Goal: Information Seeking & Learning: Learn about a topic

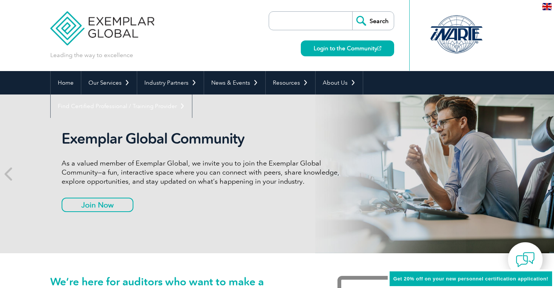
click at [156, 166] on p "As a valued member of Exemplar Global, we invite you to join the Exemplar Globa…" at bounding box center [203, 172] width 283 height 27
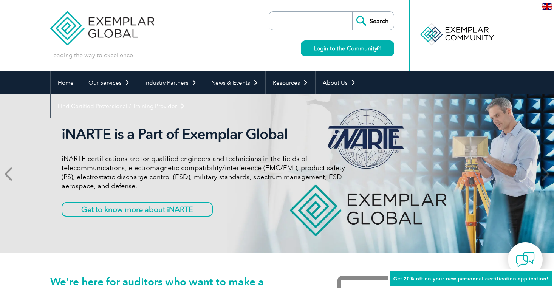
click at [8, 174] on icon at bounding box center [9, 174] width 9 height 0
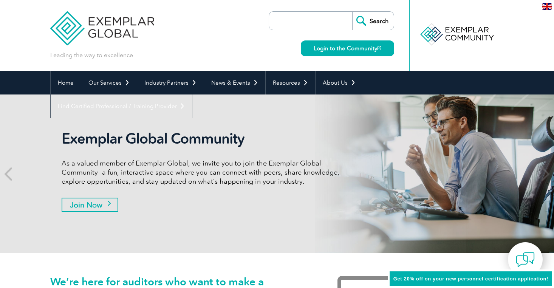
click at [79, 204] on link "Join Now" at bounding box center [90, 205] width 57 height 14
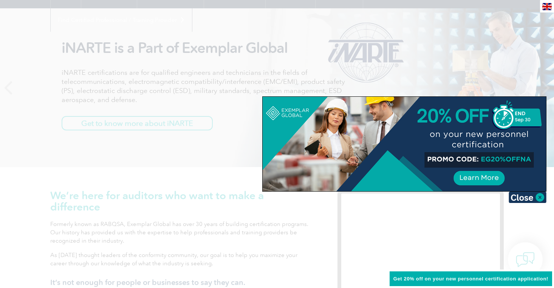
scroll to position [23, 0]
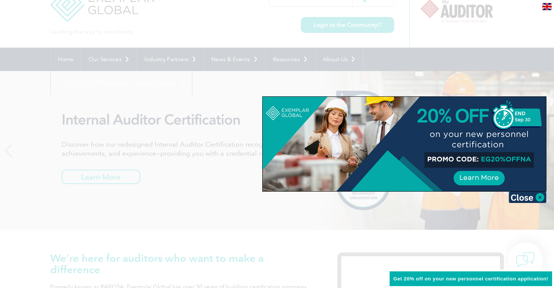
click at [467, 181] on div at bounding box center [404, 144] width 283 height 94
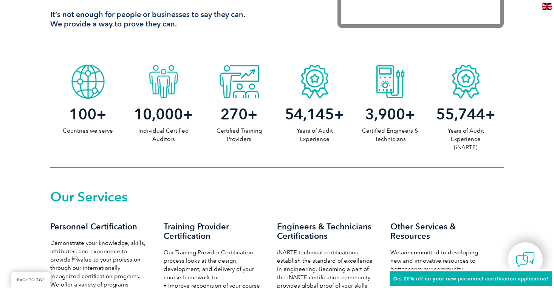
scroll to position [478, 0]
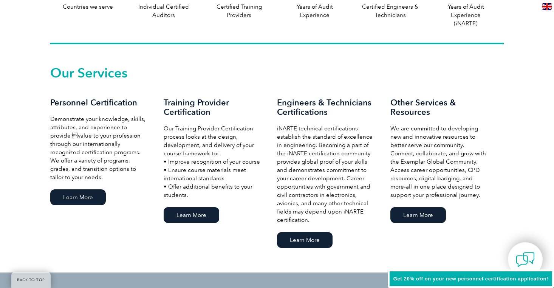
click at [295, 102] on h3 "Engineers & Technicians Certifications" at bounding box center [326, 107] width 98 height 19
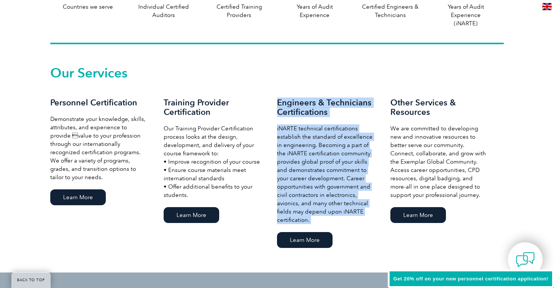
drag, startPoint x: 295, startPoint y: 102, endPoint x: 324, endPoint y: 206, distance: 107.6
click at [324, 206] on div "Engineers & Technicians Certifications iNARTE technical certifications establis…" at bounding box center [333, 174] width 113 height 152
click at [324, 206] on p "iNARTE technical certifications establish the standard of excellence in enginee…" at bounding box center [326, 174] width 98 height 100
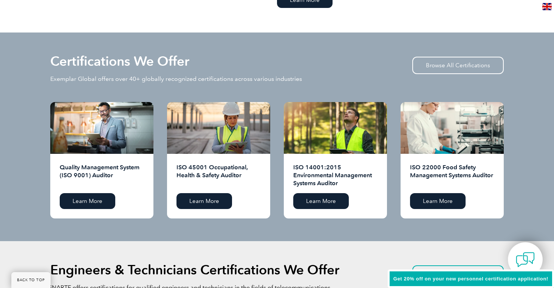
scroll to position [720, 0]
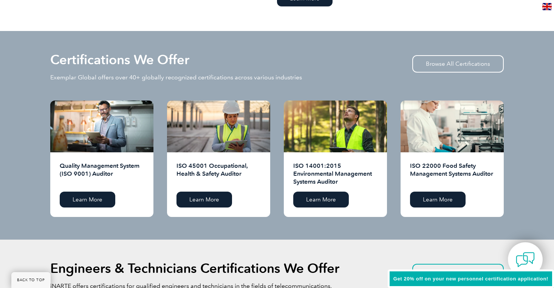
click at [321, 166] on h2 "ISO 14001:2015 Environmental Management Systems Auditor" at bounding box center [335, 174] width 84 height 24
click at [321, 175] on h2 "ISO 14001:2015 Environmental Management Systems Auditor" at bounding box center [335, 174] width 84 height 24
click at [93, 172] on h2 "Quality Management System (ISO 9001) Auditor" at bounding box center [102, 174] width 84 height 24
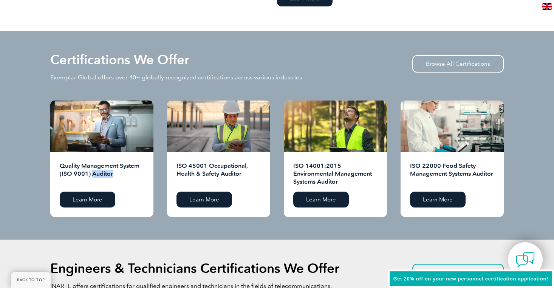
click at [93, 172] on h2 "Quality Management System (ISO 9001) Auditor" at bounding box center [102, 174] width 84 height 24
click at [211, 170] on h2 "ISO 45001 Occupational, Health & Safety Auditor" at bounding box center [219, 174] width 84 height 24
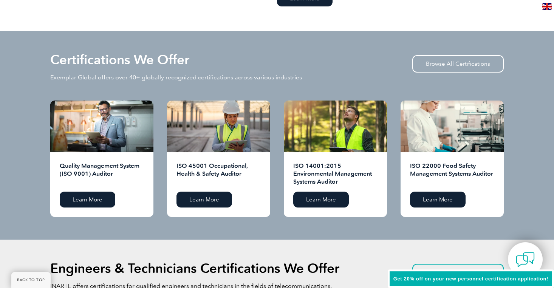
click at [310, 170] on h2 "ISO 14001:2015 Environmental Management Systems Auditor" at bounding box center [335, 174] width 84 height 24
click at [452, 193] on link "Learn More" at bounding box center [438, 200] width 56 height 16
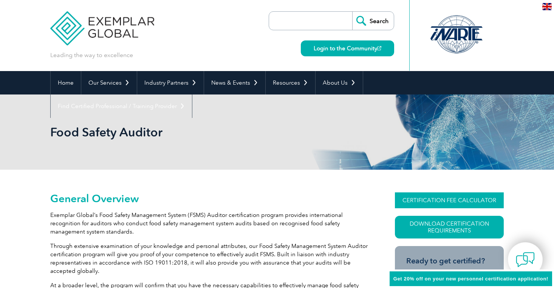
scroll to position [58, 0]
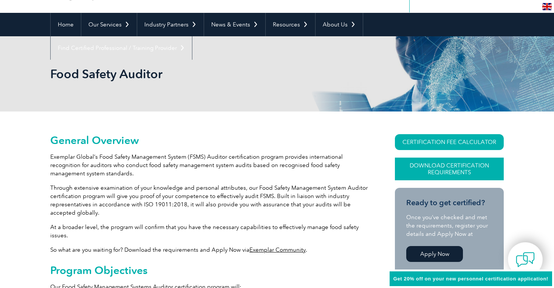
click at [411, 172] on link "Download Certification Requirements" at bounding box center [449, 169] width 109 height 23
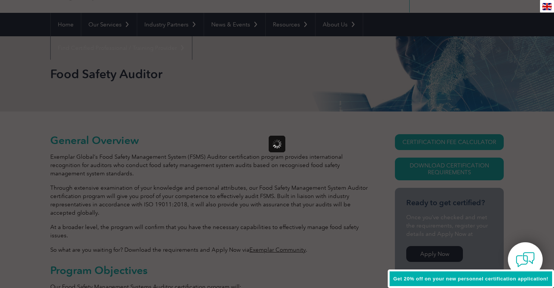
scroll to position [0, 0]
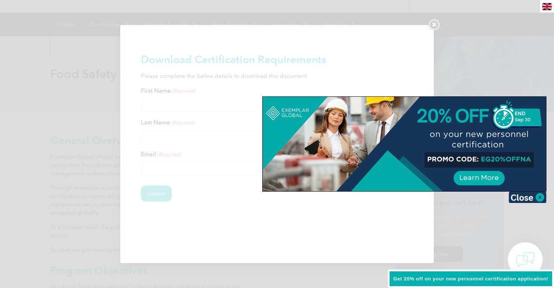
click at [441, 18] on div at bounding box center [277, 144] width 554 height 288
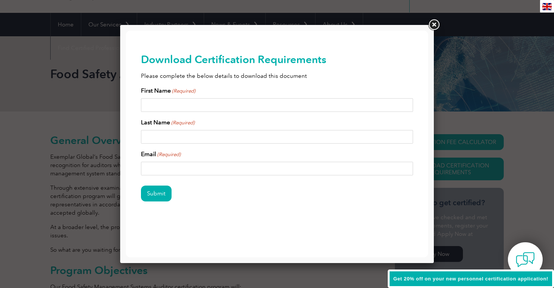
click at [435, 22] on link at bounding box center [434, 25] width 14 height 14
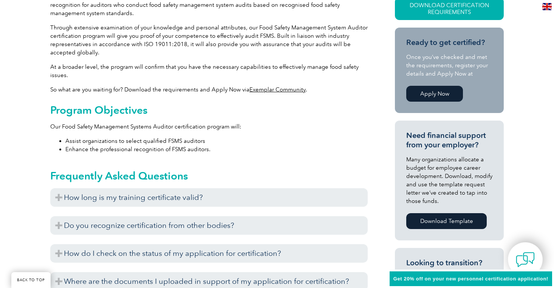
scroll to position [217, 0]
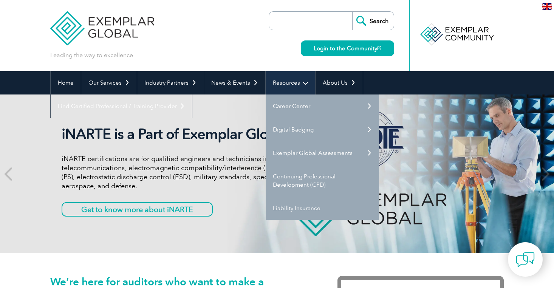
click at [302, 82] on link "Resources" at bounding box center [291, 82] width 50 height 23
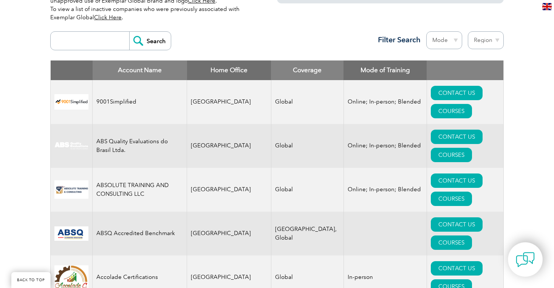
scroll to position [272, 0]
click at [134, 124] on td "ABS Quality Evaluations do Brasil Ltda." at bounding box center [140, 146] width 94 height 44
click at [135, 167] on td "ABSOLUTE TRAINING AND CONSULTING LLC" at bounding box center [140, 189] width 94 height 44
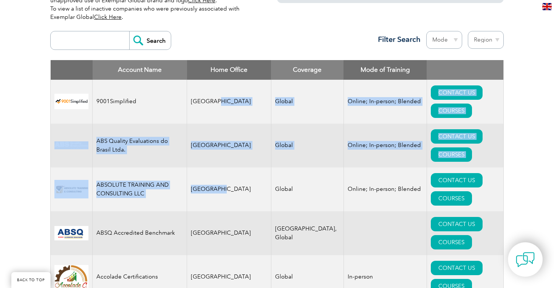
drag, startPoint x: 211, startPoint y: 91, endPoint x: 219, endPoint y: 136, distance: 45.7
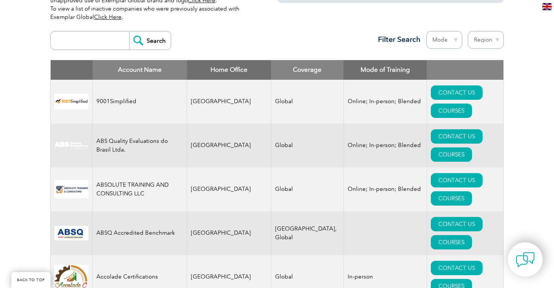
click at [198, 167] on td "[GEOGRAPHIC_DATA]" at bounding box center [229, 189] width 84 height 44
click at [146, 167] on td "ABSOLUTE TRAINING AND CONSULTING LLC" at bounding box center [140, 189] width 94 height 44
click at [472, 191] on link "COURSES" at bounding box center [451, 198] width 41 height 14
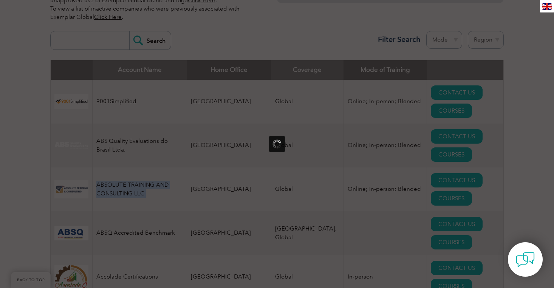
scroll to position [0, 0]
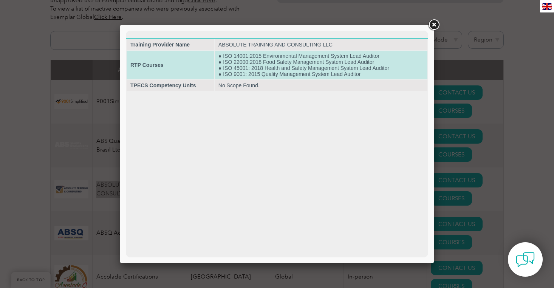
click at [249, 58] on td "● ISO 14001:2015 Environmental Management System Lead Auditor ● ISO 22000:2018 …" at bounding box center [321, 65] width 213 height 29
click at [249, 62] on td "● ISO 14001:2015 Environmental Management System Lead Auditor ● ISO 22000:2018 …" at bounding box center [321, 65] width 213 height 29
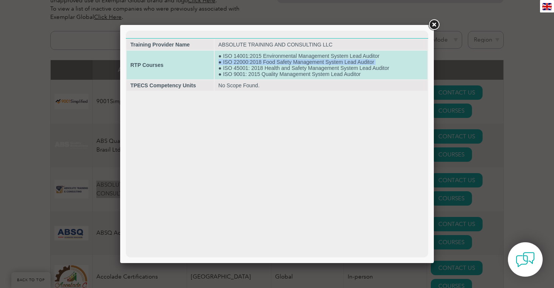
click at [249, 62] on td "● ISO 14001:2015 Environmental Management System Lead Auditor ● ISO 22000:2018 …" at bounding box center [321, 65] width 213 height 29
click at [249, 68] on td "● ISO 14001:2015 Environmental Management System Lead Auditor ● ISO 22000:2018 …" at bounding box center [321, 65] width 213 height 29
click at [249, 74] on td "● ISO 14001:2015 Environmental Management System Lead Auditor ● ISO 22000:2018 …" at bounding box center [321, 65] width 213 height 29
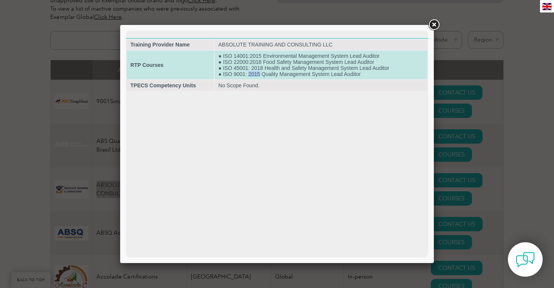
click at [249, 74] on td "● ISO 14001:2015 Environmental Management System Lead Auditor ● ISO 22000:2018 …" at bounding box center [321, 65] width 213 height 29
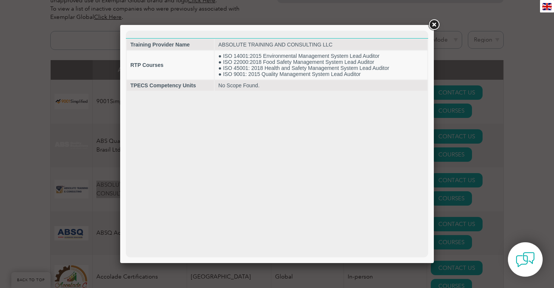
click at [249, 91] on html "Training Provider Name ABSOLUTE TRAINING AND CONSULTING LLC RTP Courses ● ISO 1…" at bounding box center [277, 61] width 302 height 61
click at [433, 26] on link at bounding box center [434, 25] width 14 height 14
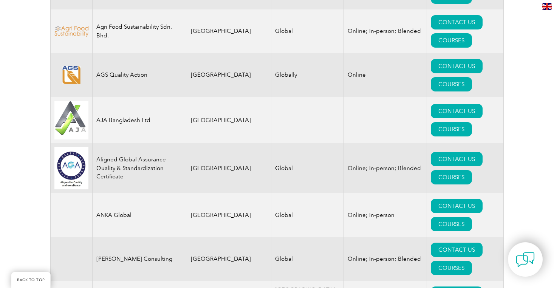
scroll to position [782, 0]
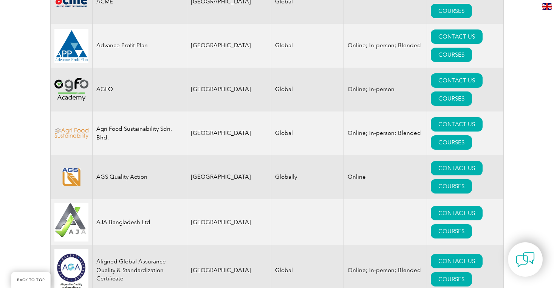
scroll to position [678, 0]
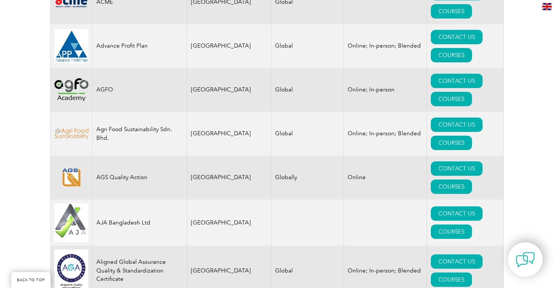
click at [146, 246] on td "Aligned Global Assurance Quality & Standardization Certificate" at bounding box center [140, 271] width 94 height 50
click at [461, 273] on link "COURSES" at bounding box center [451, 280] width 41 height 14
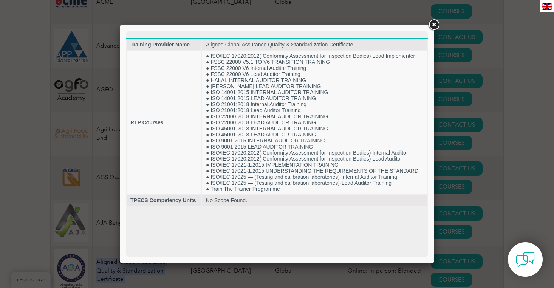
scroll to position [0, 0]
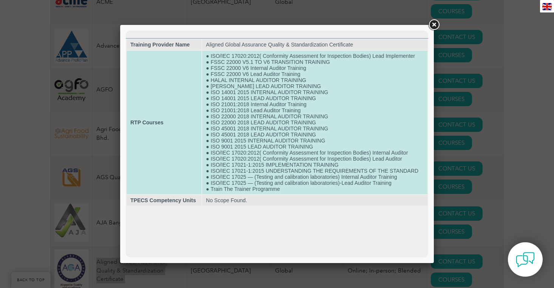
click at [223, 53] on td "● ISO/IEC 17020:2012( Conformity Assessment for Inspection Bodies) Lead Impleme…" at bounding box center [314, 123] width 225 height 144
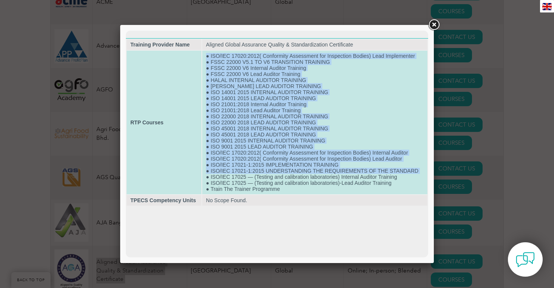
drag, startPoint x: 223, startPoint y: 53, endPoint x: 271, endPoint y: 180, distance: 135.8
click at [271, 180] on td "● ISO/IEC 17020:2012( Conformity Assessment for Inspection Bodies) Lead Impleme…" at bounding box center [314, 123] width 225 height 144
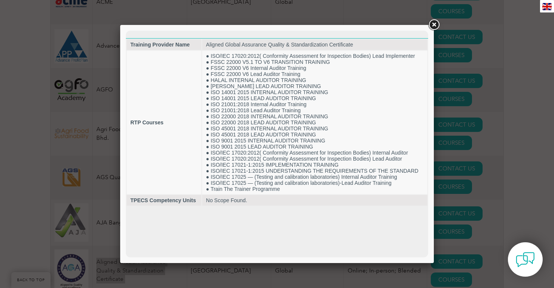
click at [256, 206] on html "Training Provider Name Aligned Global Assurance Quality & Standardization Certi…" at bounding box center [277, 119] width 302 height 176
click at [491, 53] on div at bounding box center [277, 144] width 554 height 288
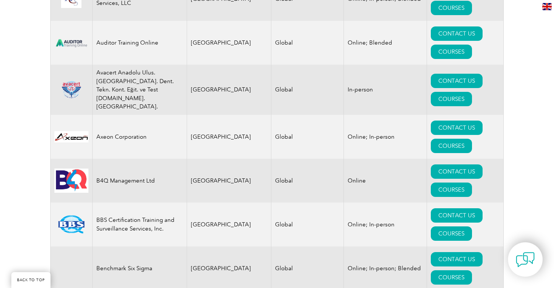
scroll to position [1217, 0]
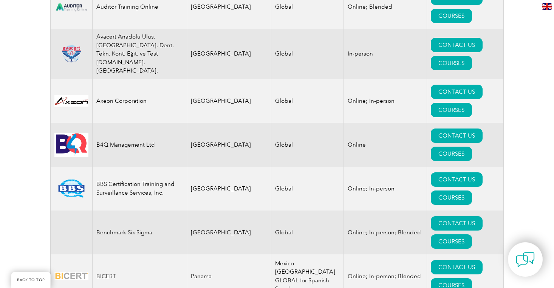
scroll to position [1253, 0]
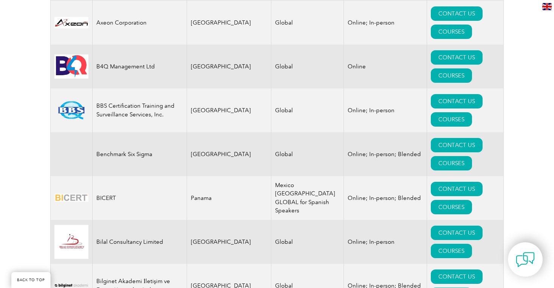
scroll to position [1338, 0]
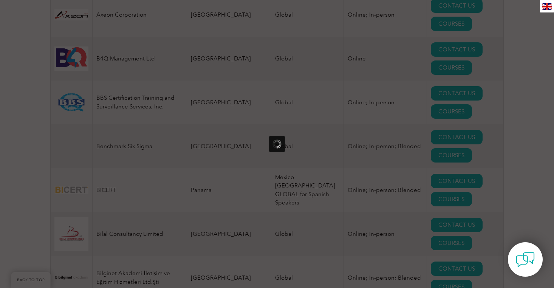
scroll to position [0, 0]
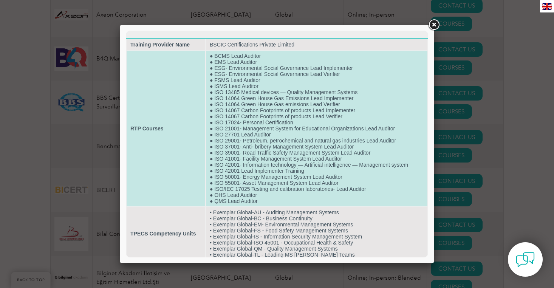
click at [231, 57] on td "● BCMS Lead Auditor ● EMS Lead Auditor ● ESG- Environmental Social Governance L…" at bounding box center [316, 129] width 221 height 156
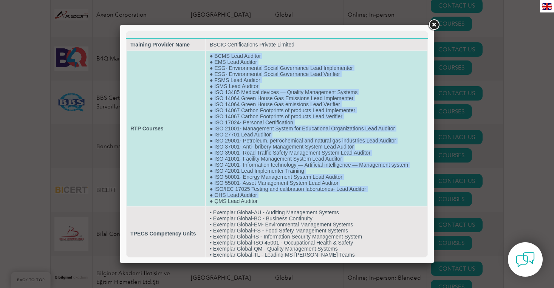
drag, startPoint x: 231, startPoint y: 57, endPoint x: 262, endPoint y: 204, distance: 150.6
click at [262, 204] on td "● BCMS Lead Auditor ● EMS Lead Auditor ● ESG- Environmental Social Governance L…" at bounding box center [316, 129] width 221 height 156
click at [245, 104] on td "● BCMS Lead Auditor ● EMS Lead Auditor ● ESG- Environmental Social Governance L…" at bounding box center [316, 129] width 221 height 156
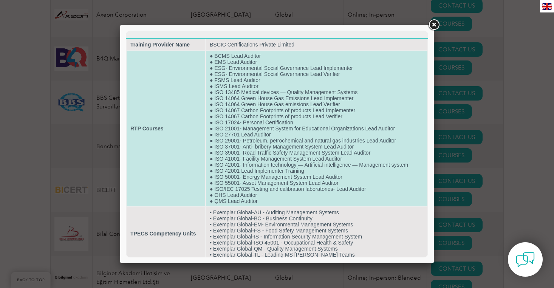
click at [245, 105] on td "● BCMS Lead Auditor ● EMS Lead Auditor ● ESG- Environmental Social Governance L…" at bounding box center [316, 129] width 221 height 156
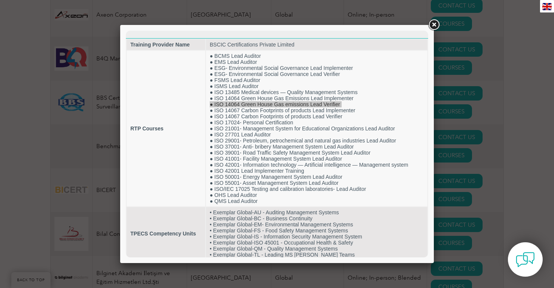
click at [430, 25] on link at bounding box center [434, 25] width 14 height 14
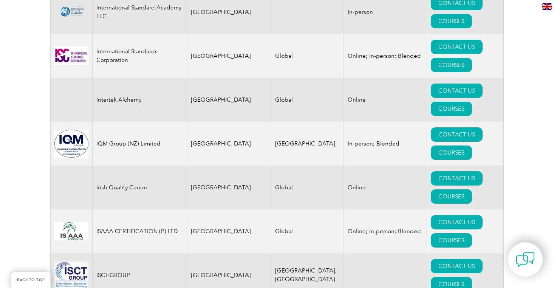
scroll to position [6014, 0]
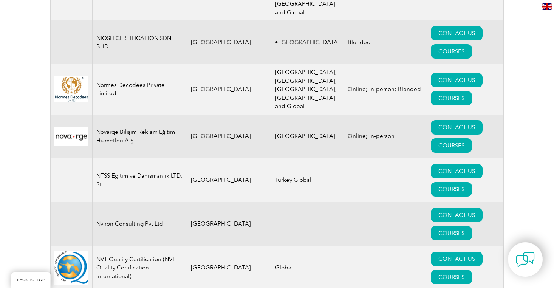
scroll to position [8341, 0]
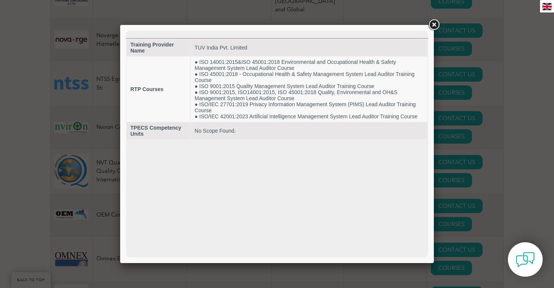
scroll to position [0, 0]
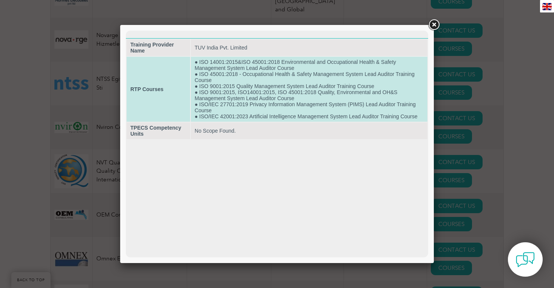
click at [278, 91] on td "● ISO 14001:2015&ISO 45001:2018 Environmental and Occupational Health & Safety …" at bounding box center [309, 89] width 237 height 65
click at [279, 115] on td "● ISO 14001:2015&ISO 45001:2018 Environmental and Occupational Health & Safety …" at bounding box center [309, 89] width 237 height 65
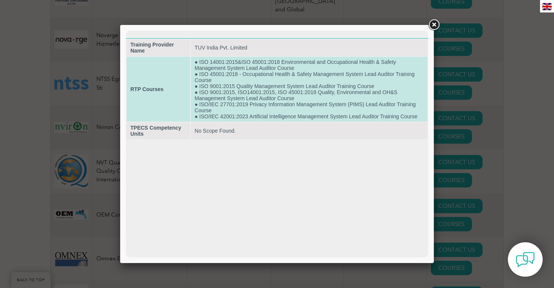
click at [279, 115] on td "● ISO 14001:2015&ISO 45001:2018 Environmental and Occupational Health & Safety …" at bounding box center [309, 89] width 237 height 65
